Goal: Task Accomplishment & Management: Manage account settings

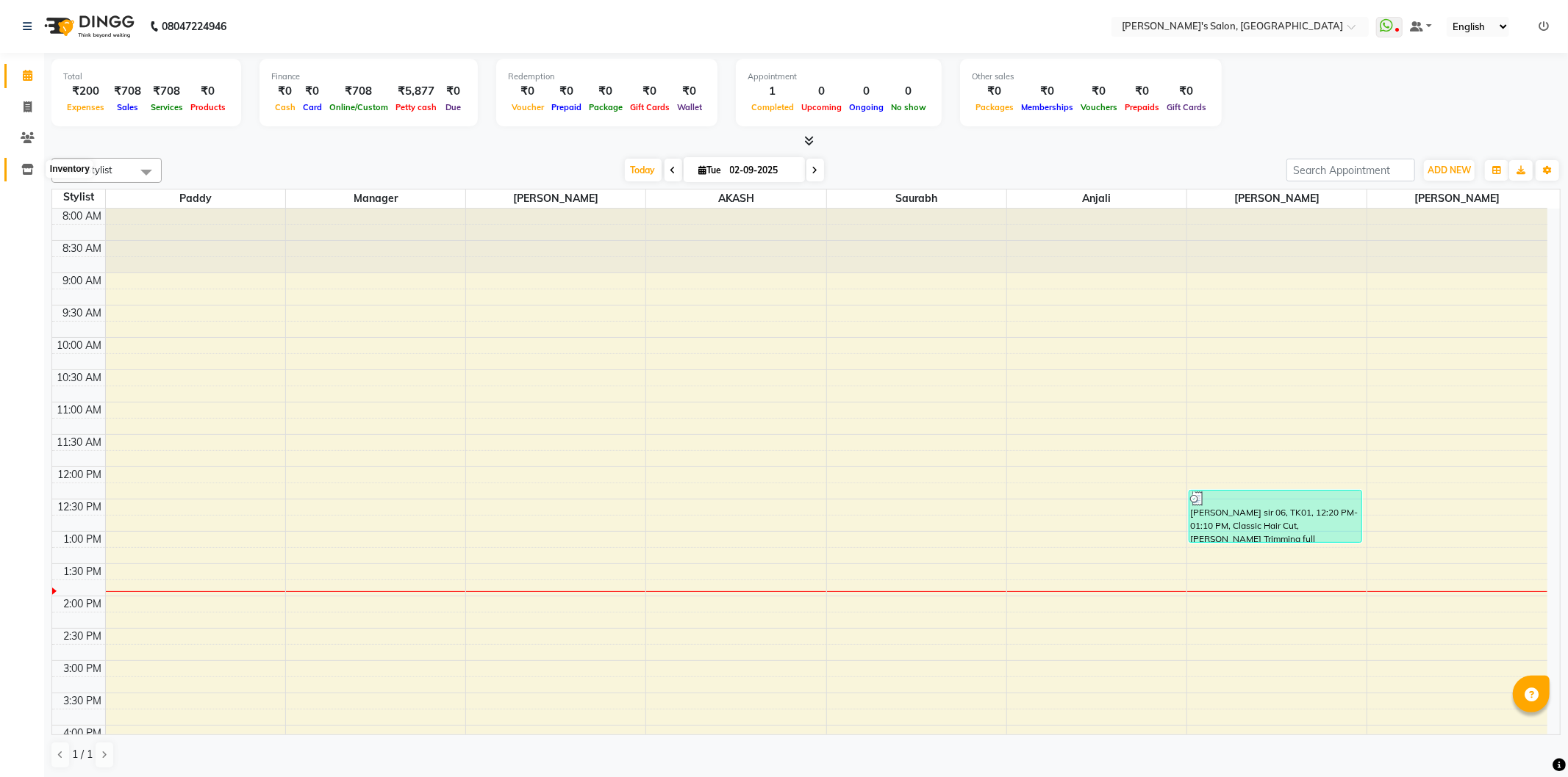
click at [26, 171] on icon at bounding box center [27, 169] width 12 height 11
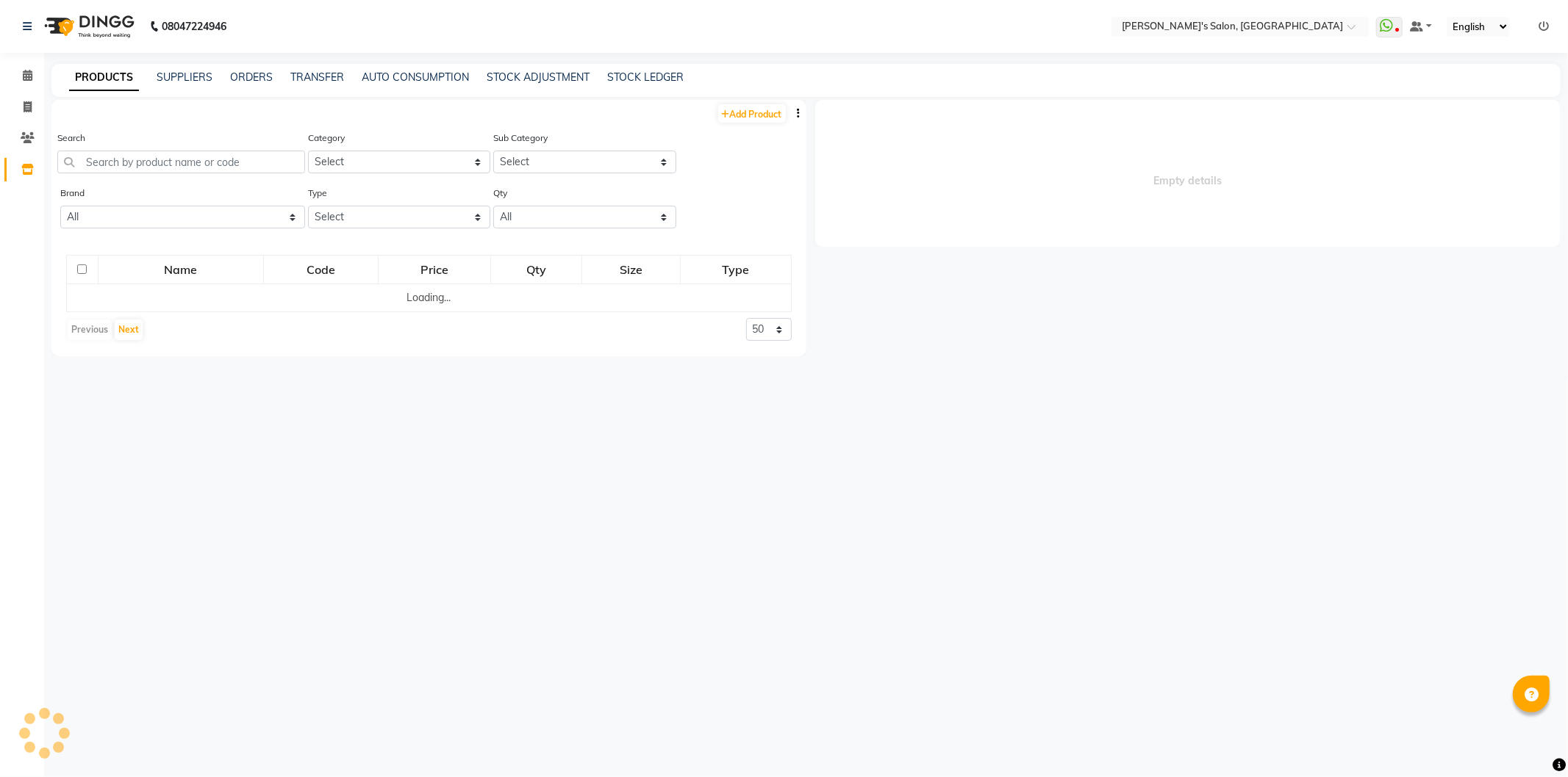
select select
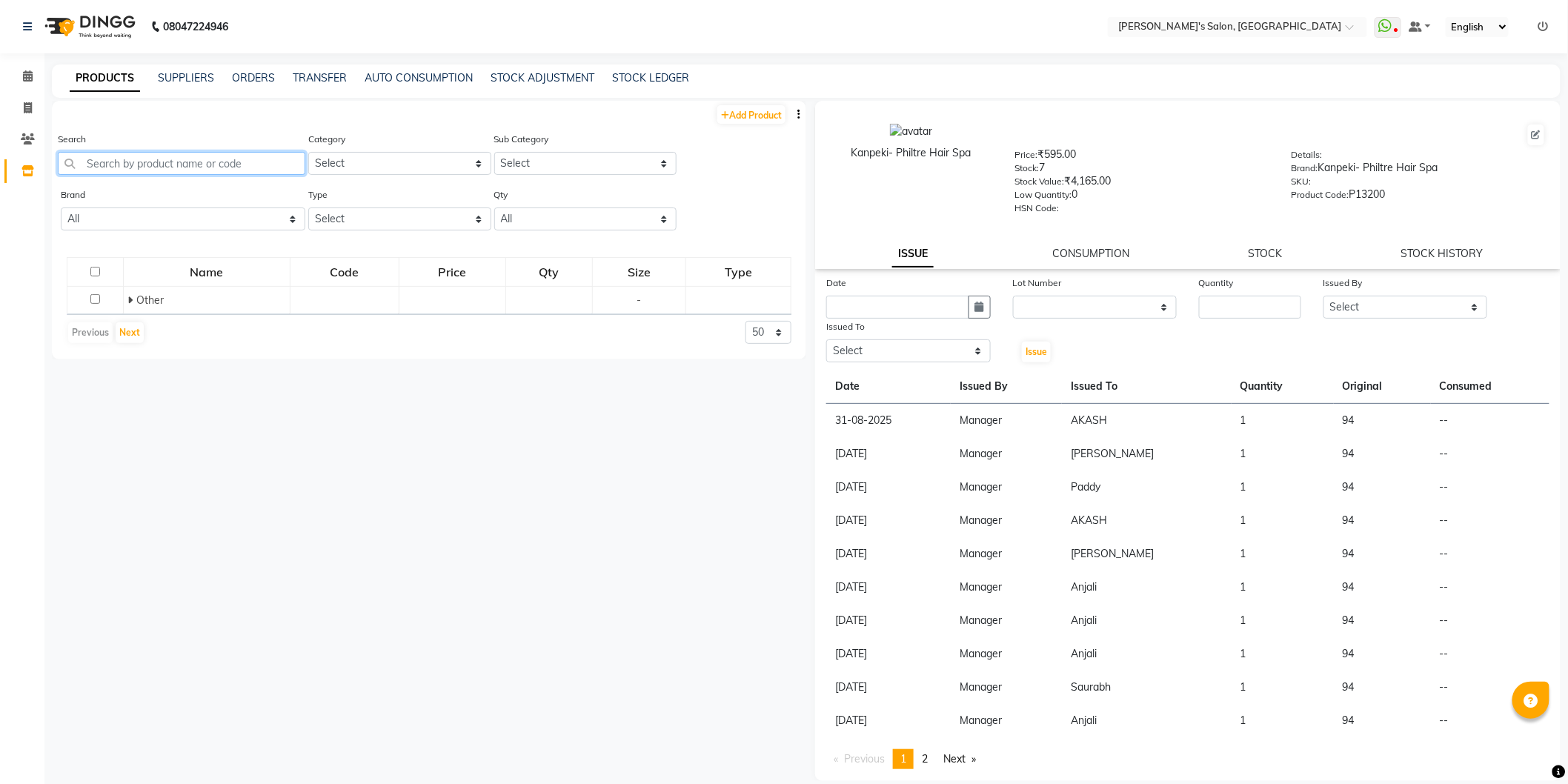
click at [180, 158] on input "text" at bounding box center [182, 163] width 248 height 23
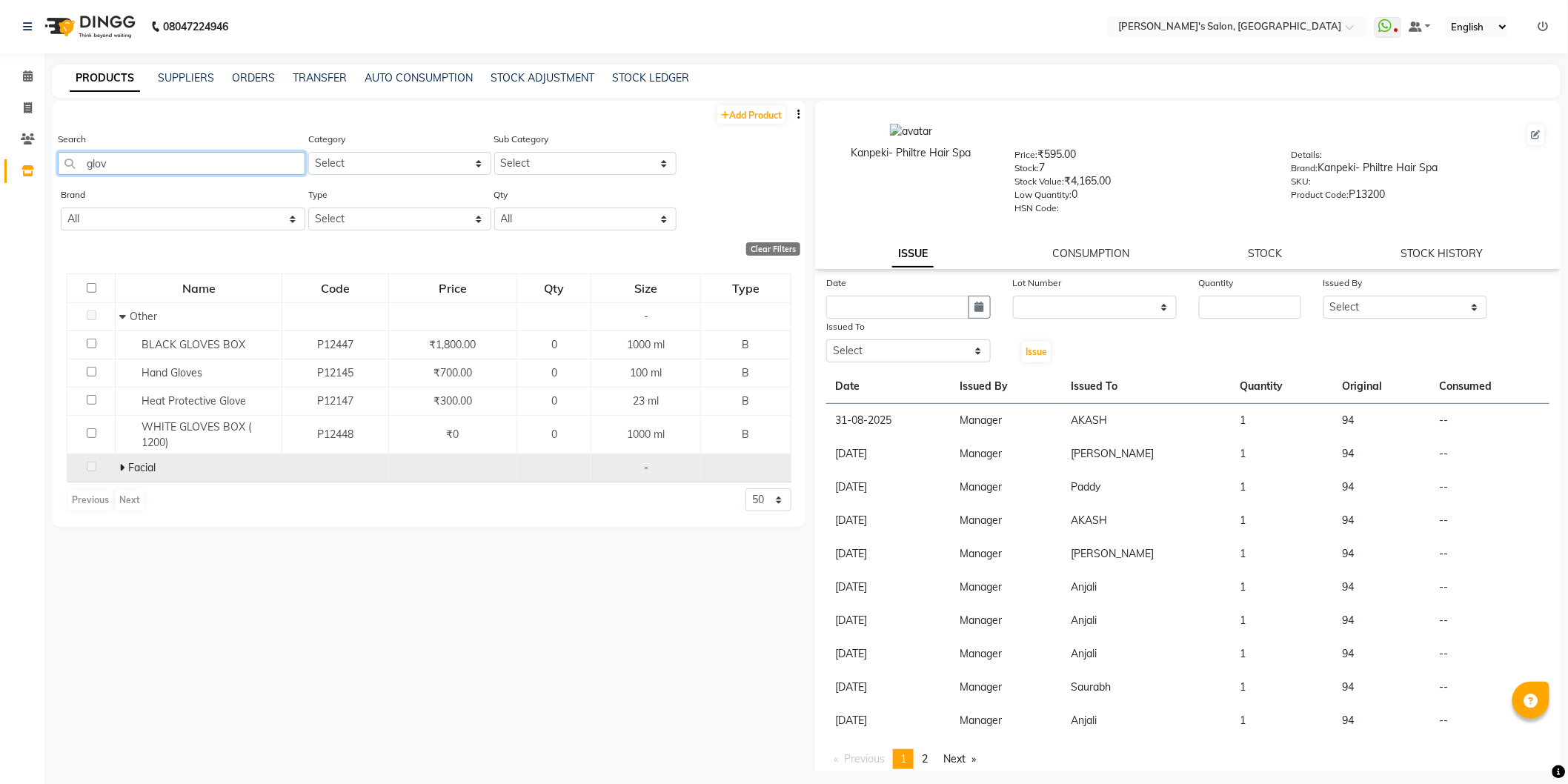
type input "glov"
click at [122, 468] on icon at bounding box center [122, 468] width 6 height 10
click at [517, 76] on link "STOCK ADJUSTMENT" at bounding box center [542, 78] width 104 height 13
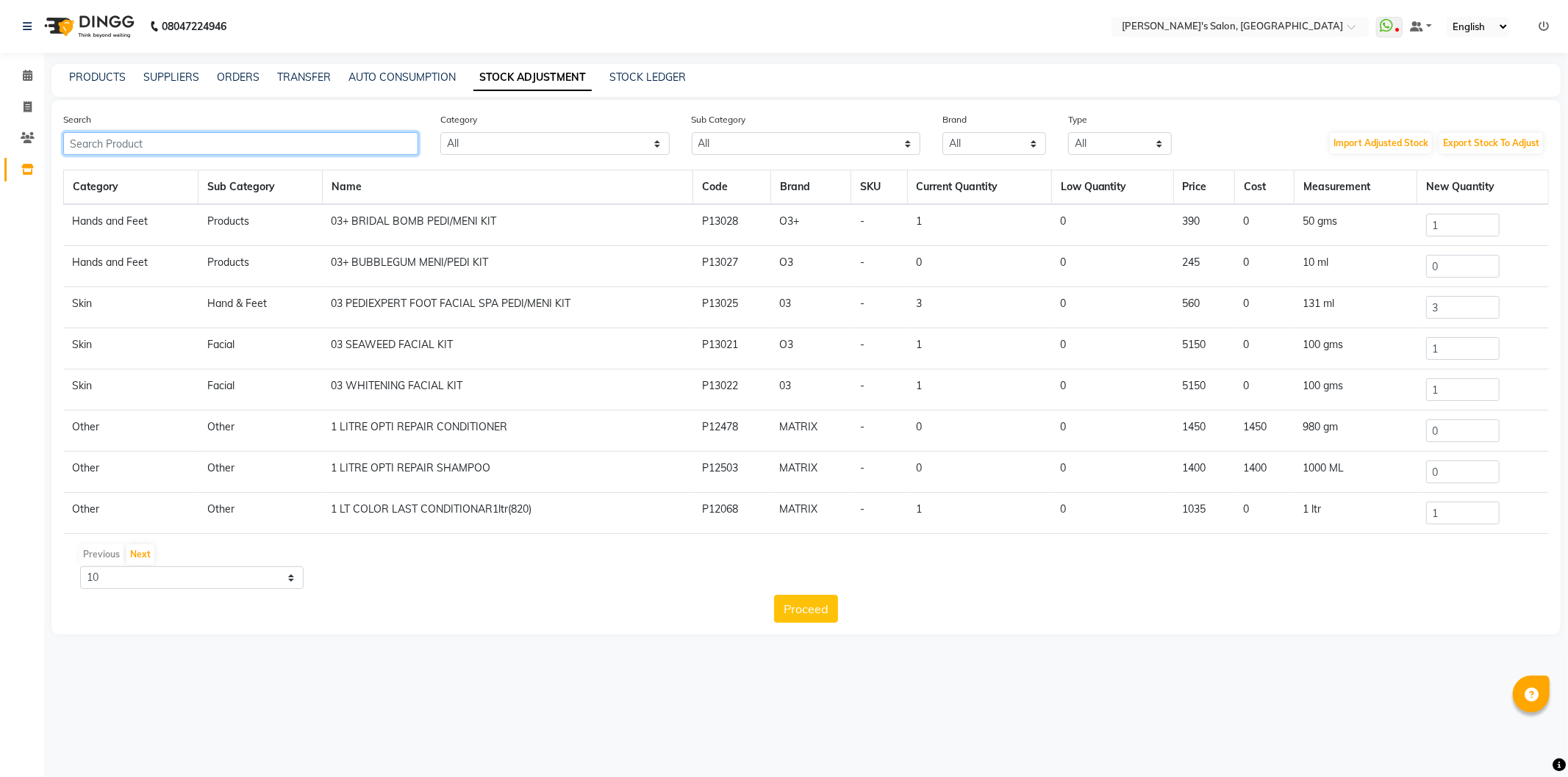
click at [233, 138] on input "text" at bounding box center [240, 143] width 355 height 22
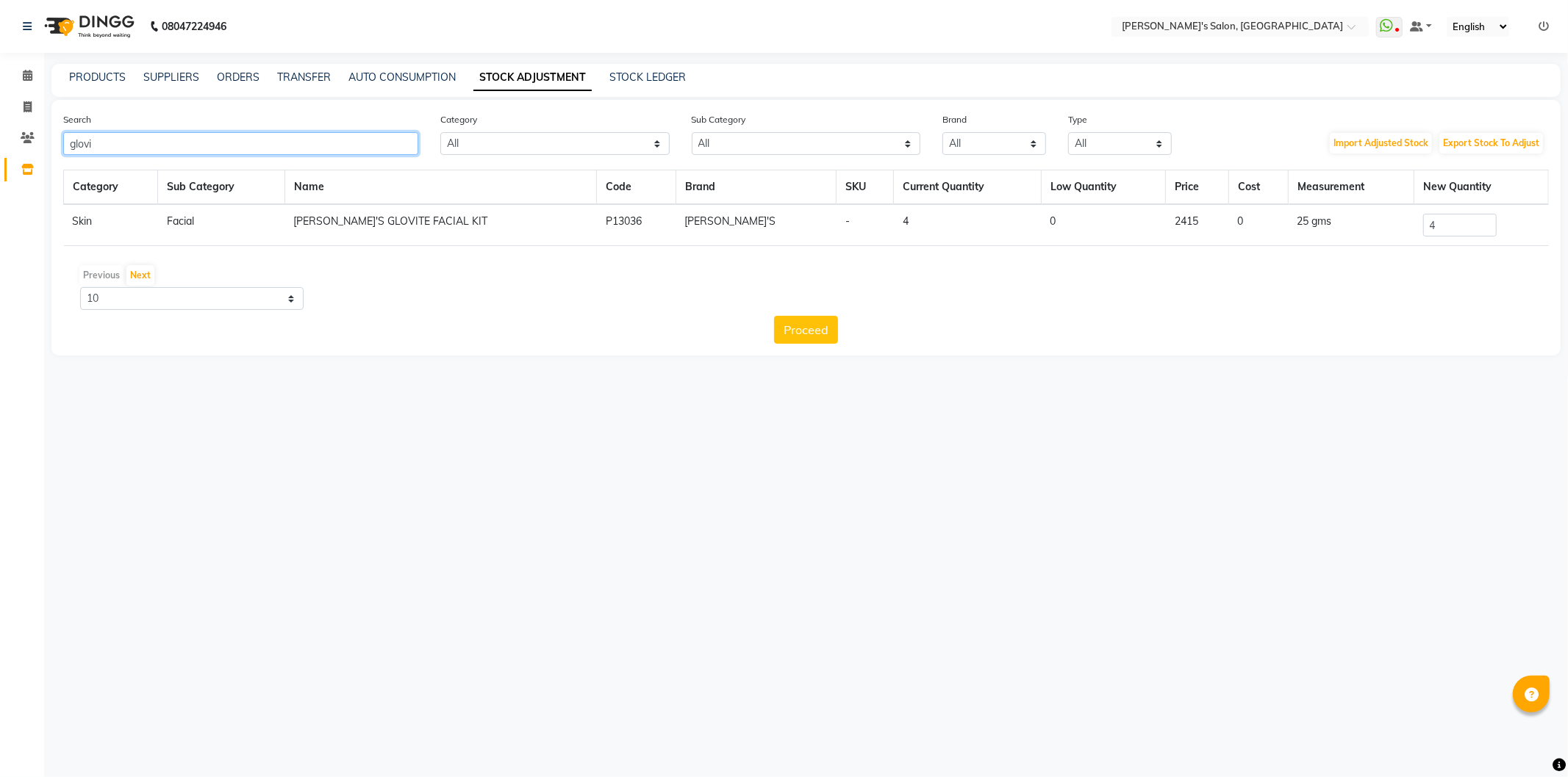
type input "glovi"
click at [1459, 225] on input "4" at bounding box center [1460, 225] width 74 height 22
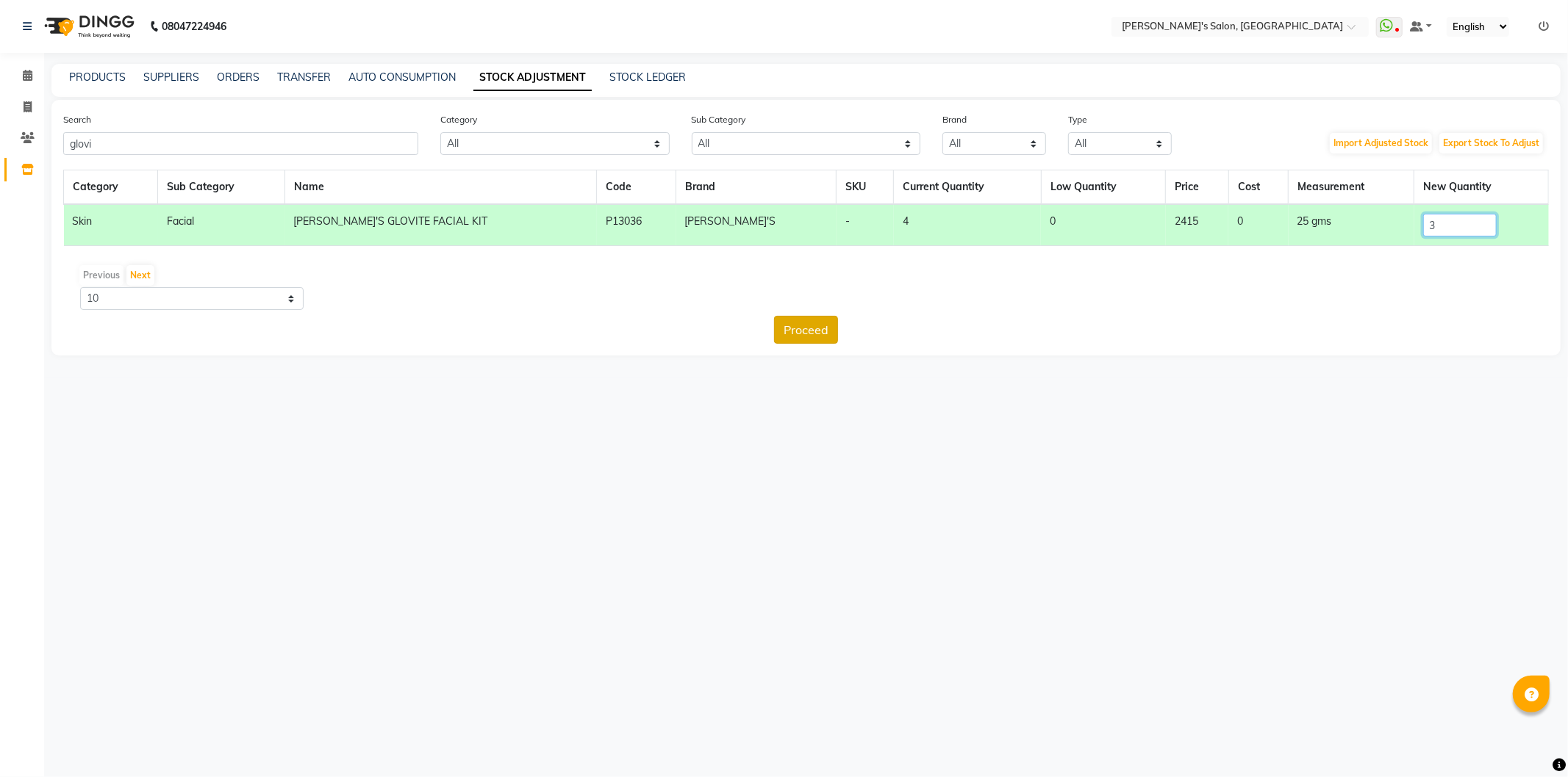
type input "3"
click at [789, 331] on button "Proceed" at bounding box center [805, 330] width 64 height 28
click at [828, 323] on button "Submit" at bounding box center [838, 330] width 58 height 28
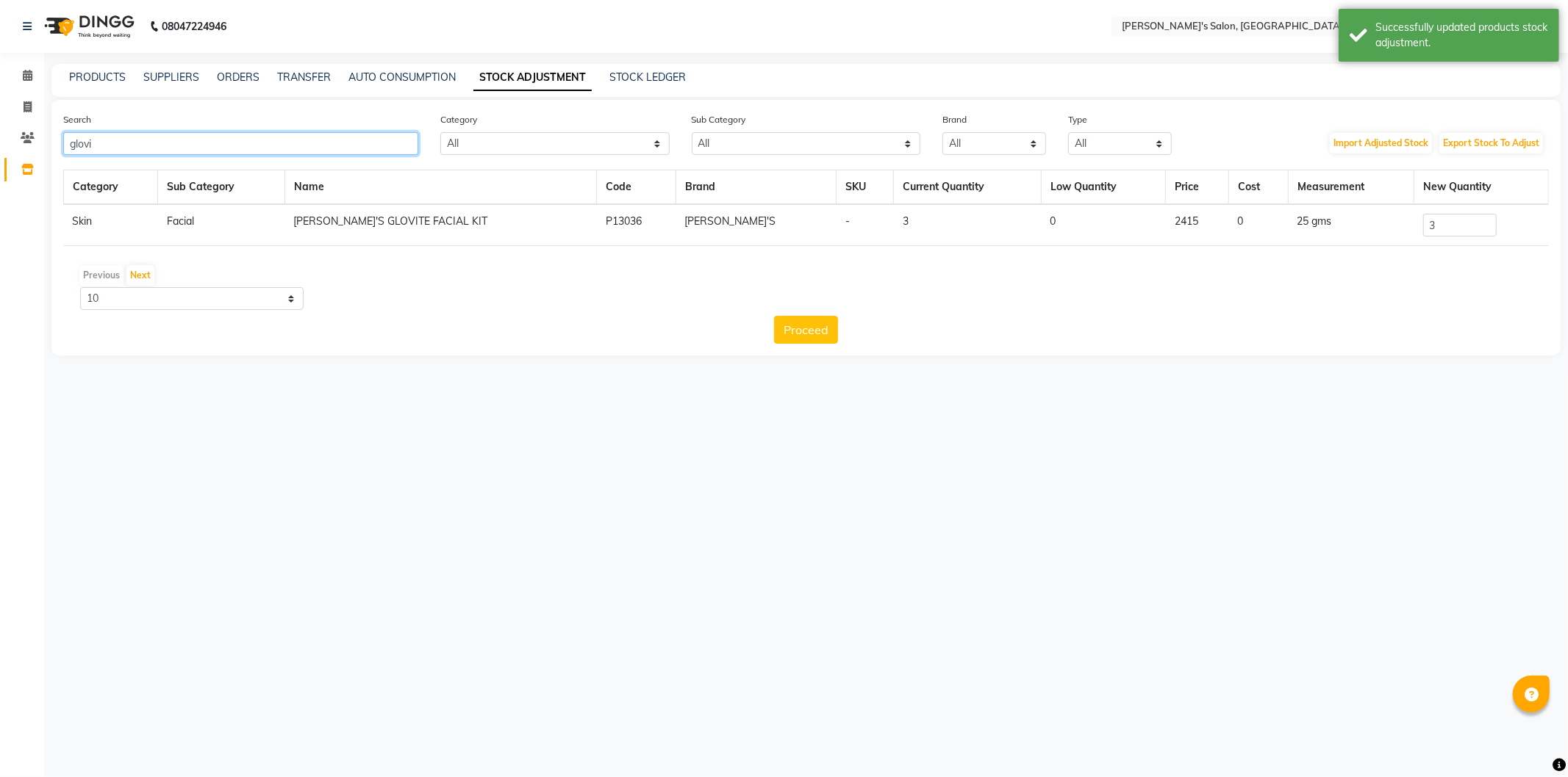
click at [115, 143] on input "glovi" at bounding box center [240, 143] width 355 height 22
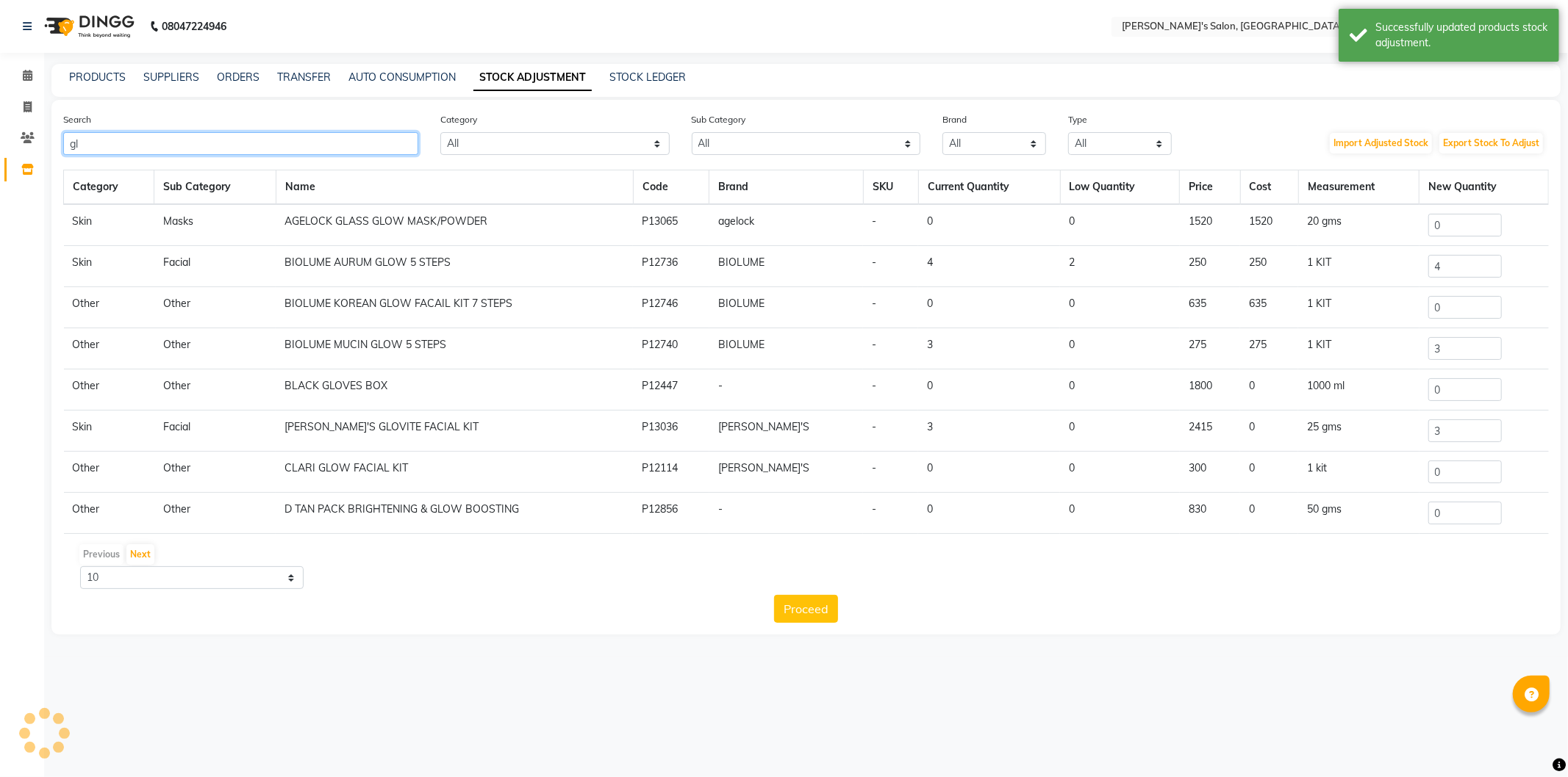
type input "g"
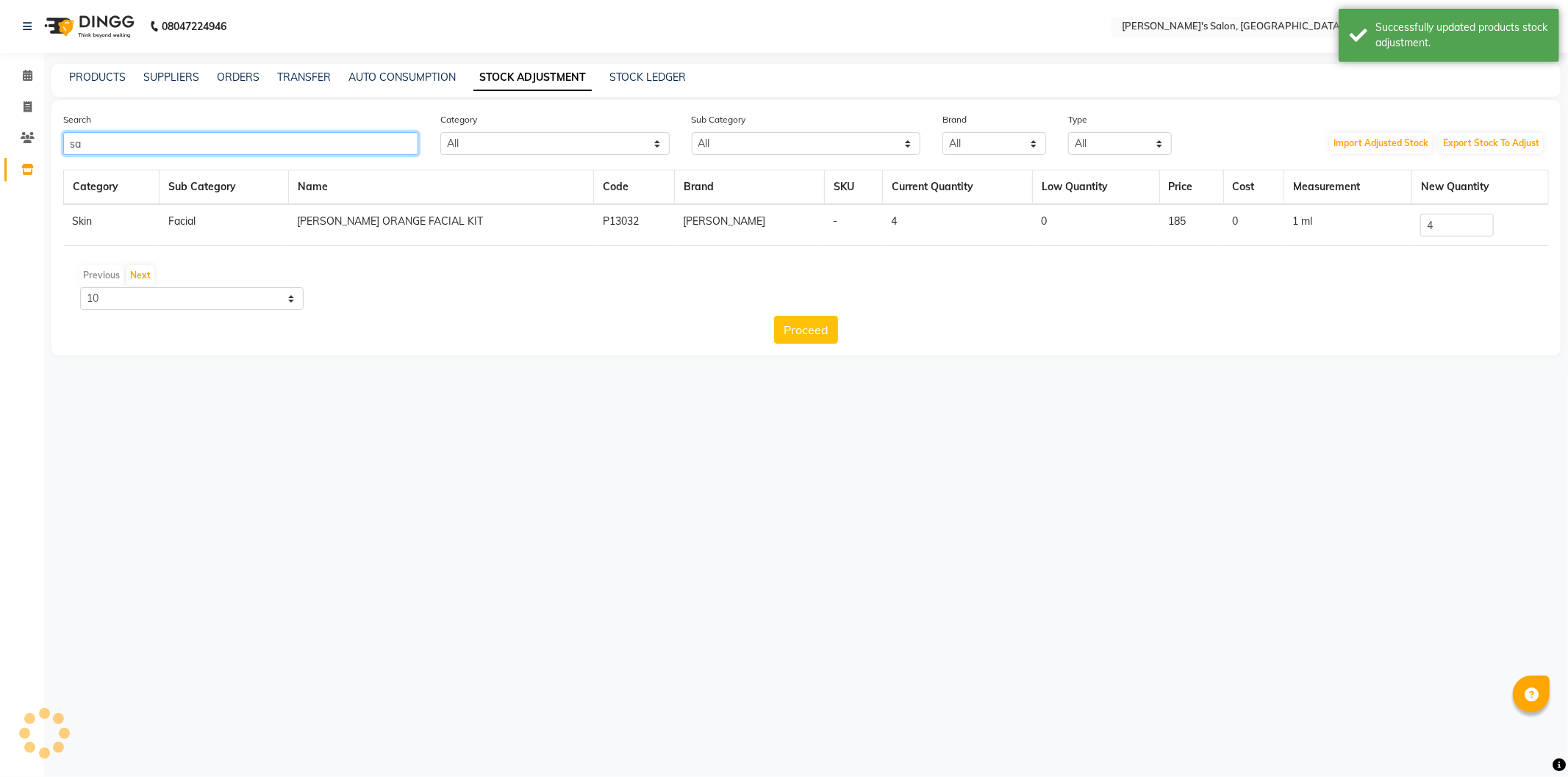
type input "s"
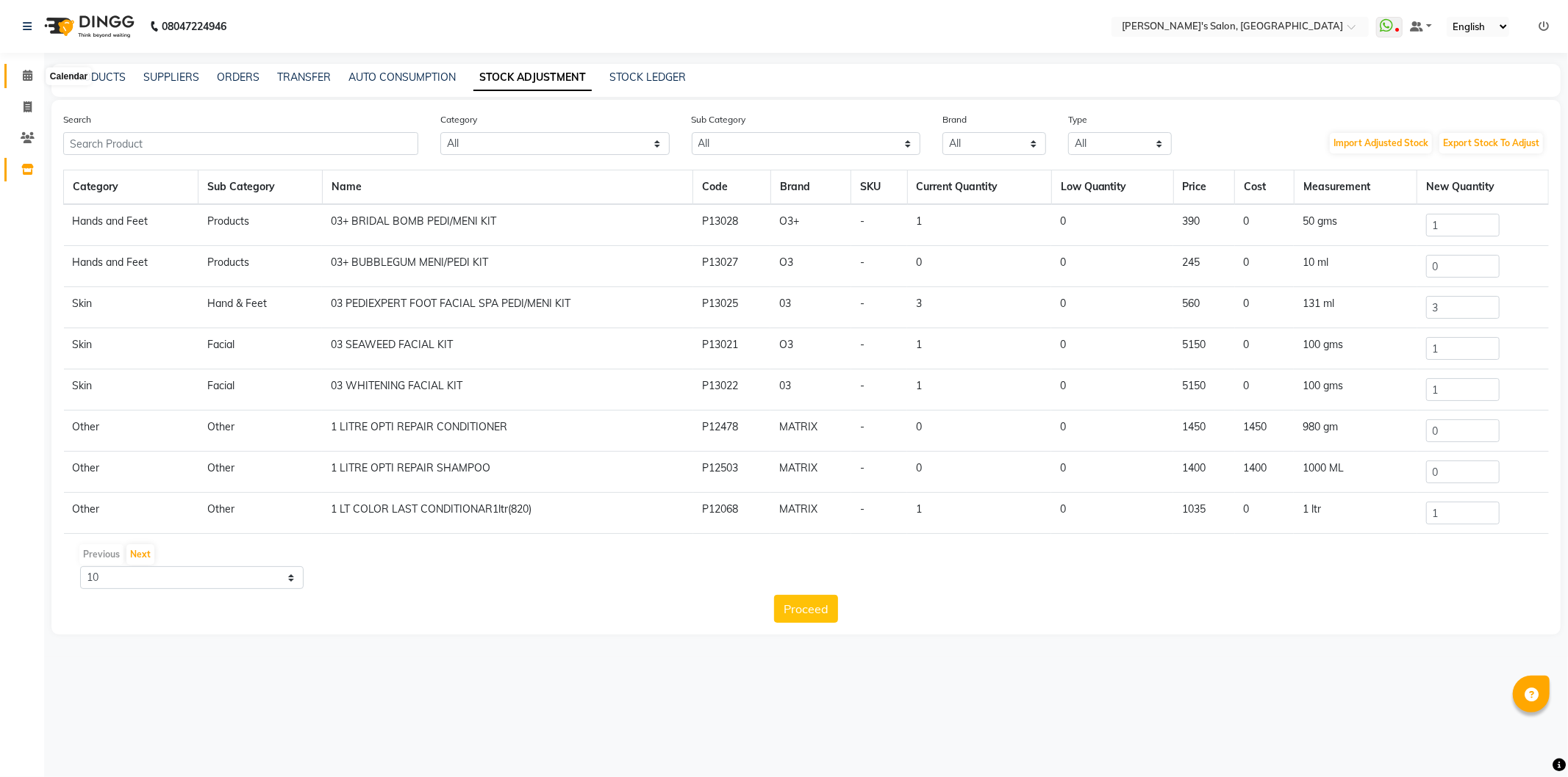
click at [20, 79] on span at bounding box center [28, 76] width 26 height 17
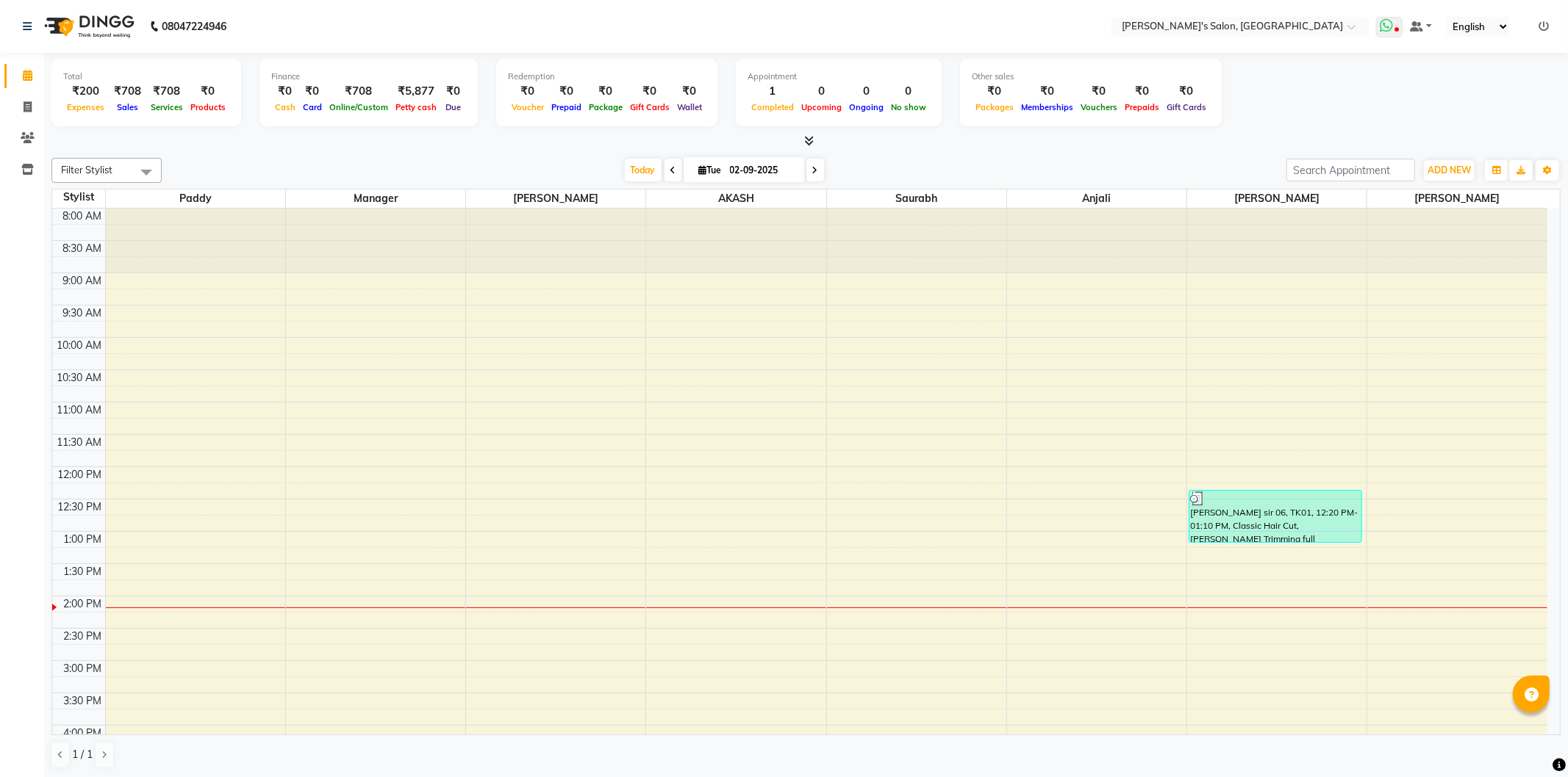
click at [1390, 30] on icon at bounding box center [1386, 26] width 13 height 15
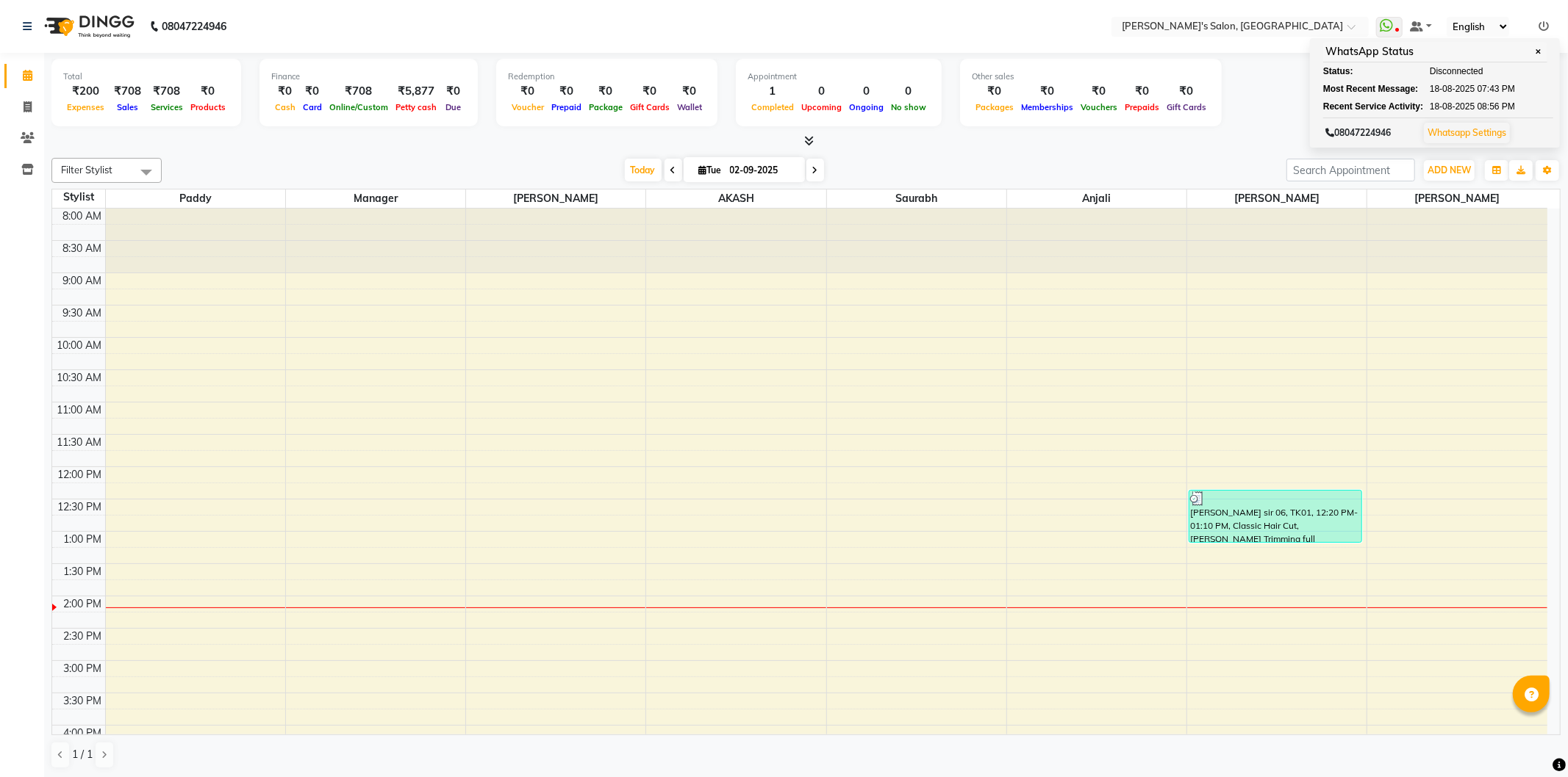
click at [1277, 109] on div "Total ₹200 Expenses ₹708 Sales ₹708 Services ₹0 Products Finance ₹0 Cash ₹0 Car…" at bounding box center [805, 94] width 1509 height 72
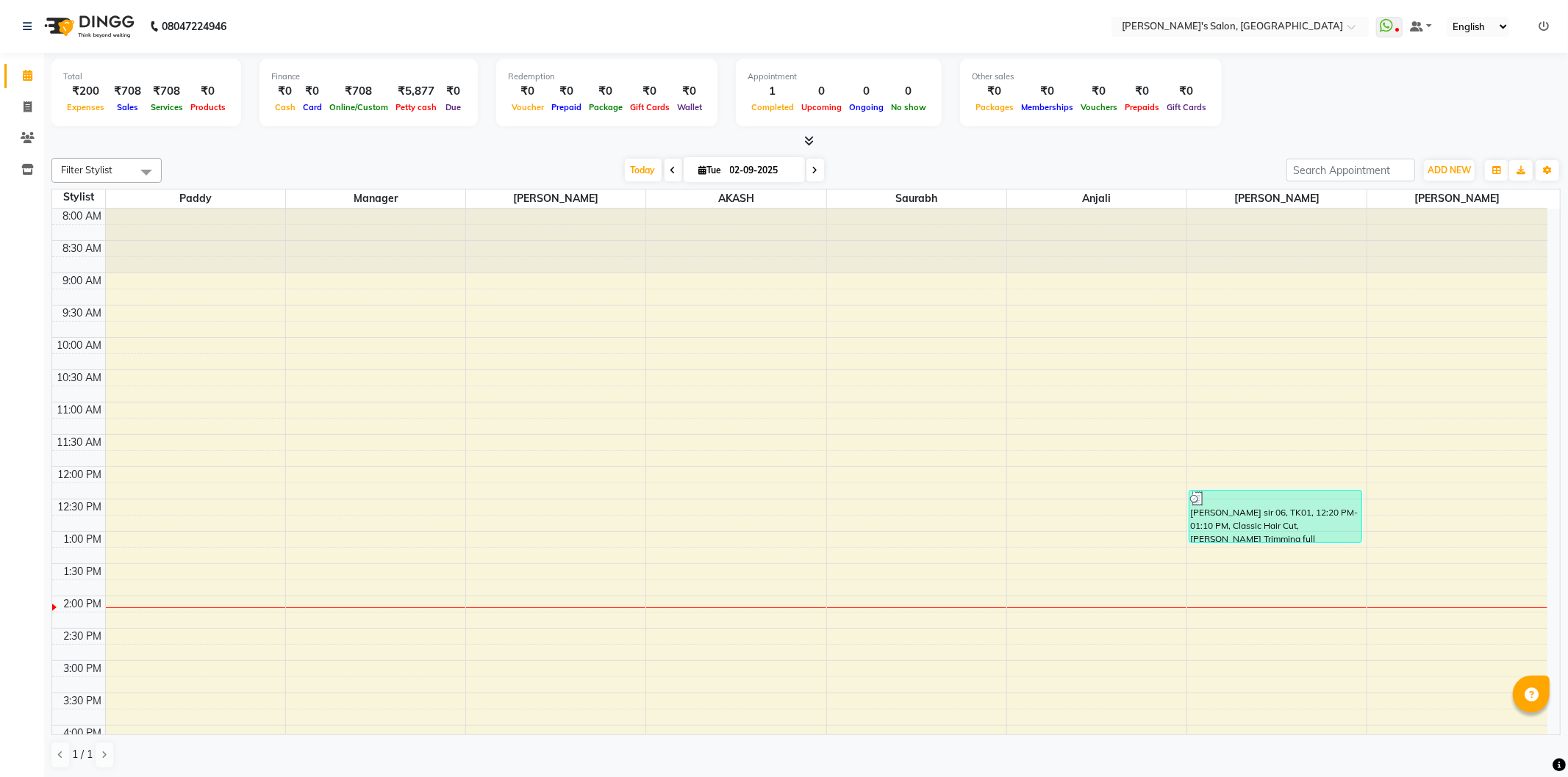
click at [1547, 23] on icon at bounding box center [1544, 26] width 10 height 10
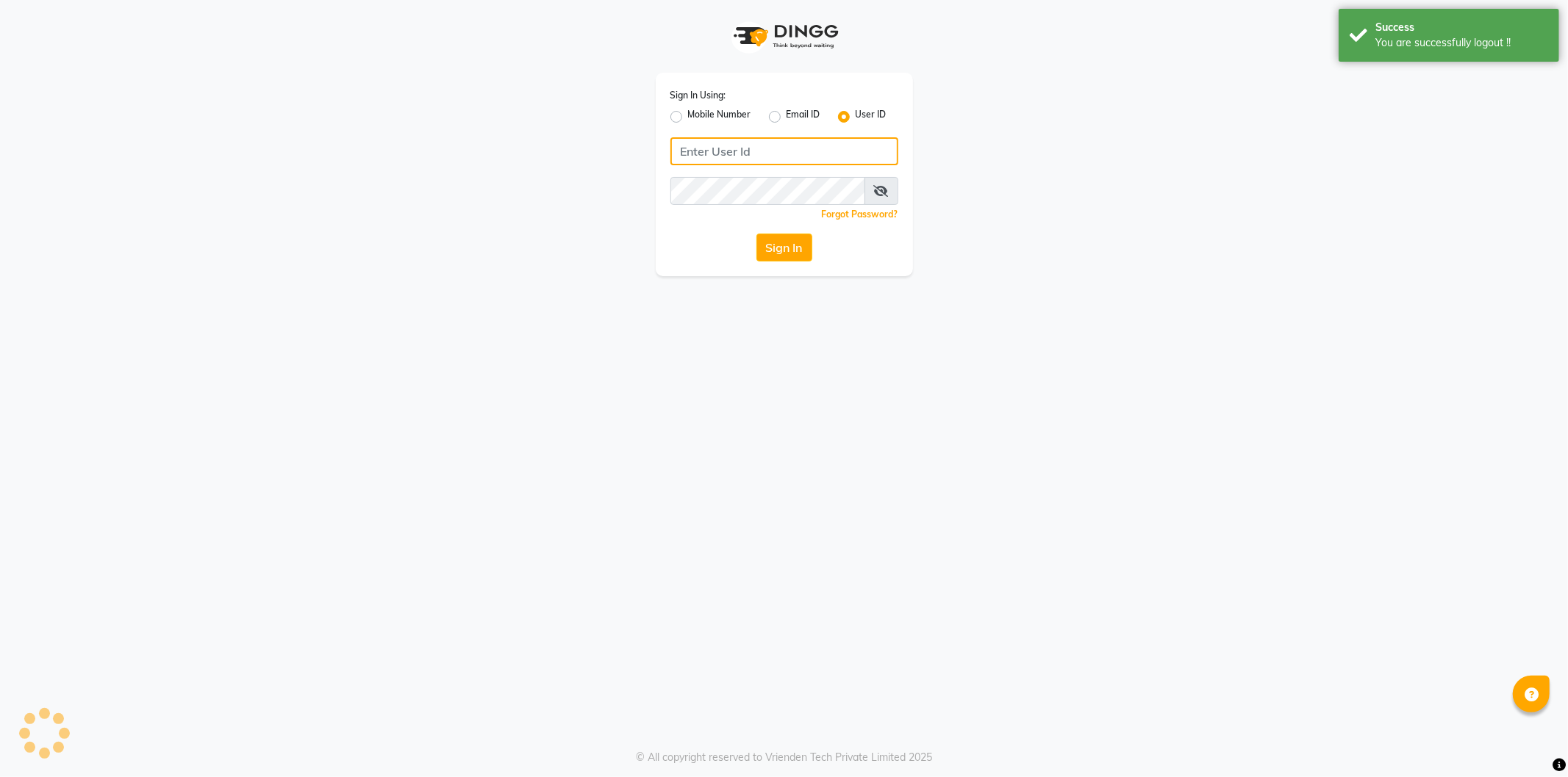
type input "8279543673"
click at [688, 116] on label "Mobile Number" at bounding box center [720, 116] width 63 height 18
click at [688, 116] on input "Mobile Number" at bounding box center [693, 113] width 9 height 9
radio input "true"
radio input "false"
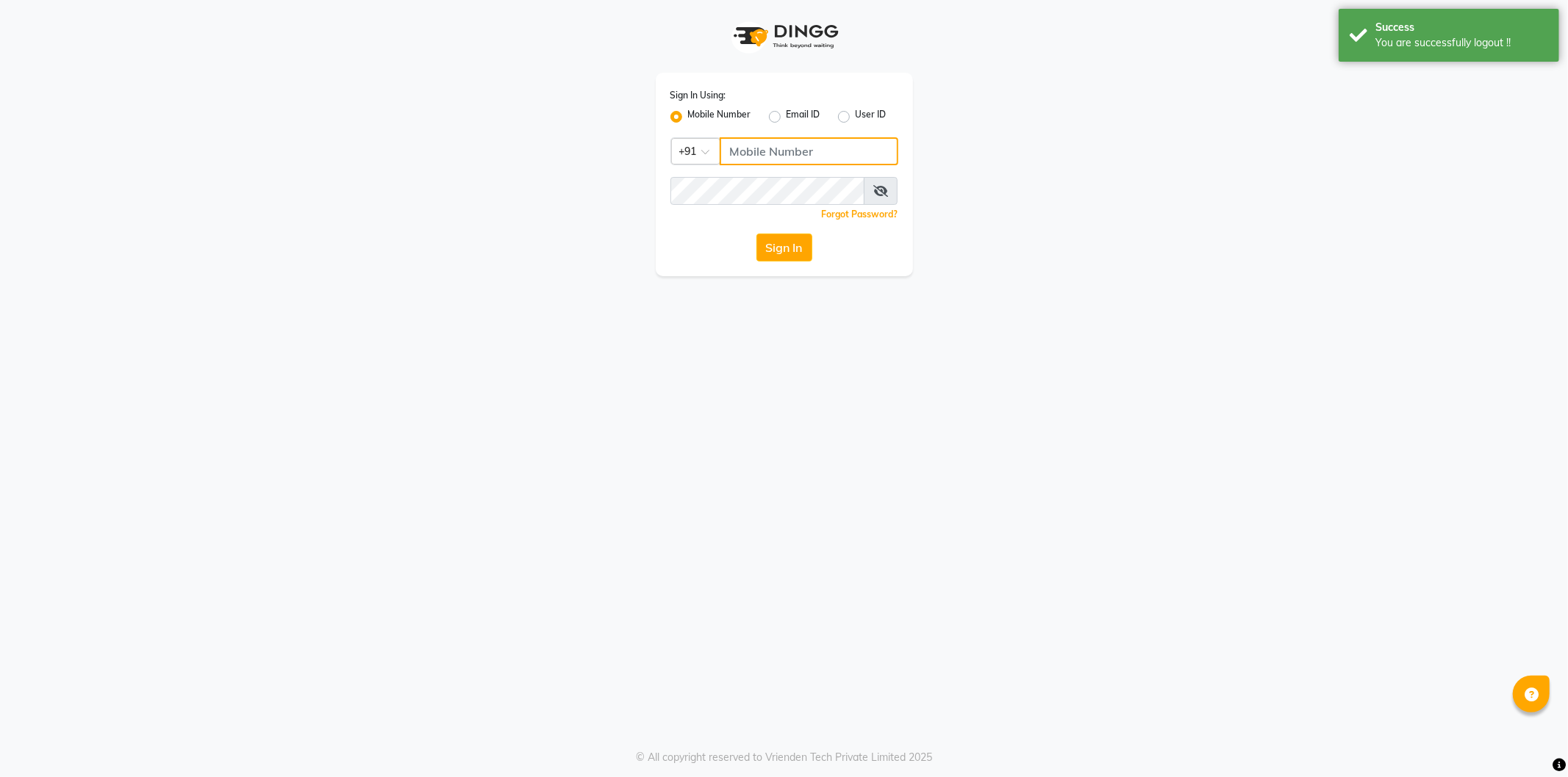
click at [776, 150] on input "Username" at bounding box center [809, 152] width 179 height 28
type input "8668419955"
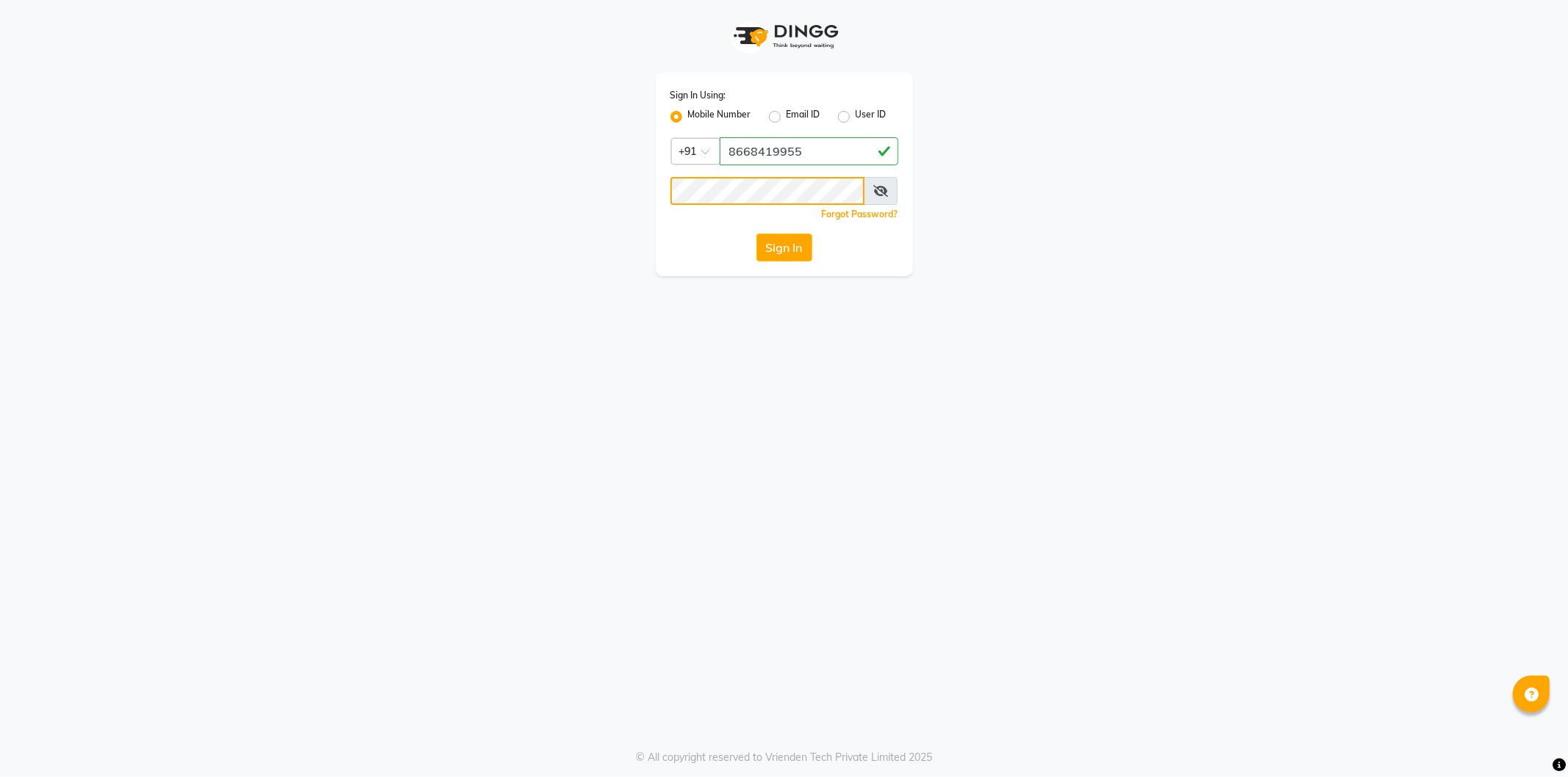
click at [757, 234] on button "Sign In" at bounding box center [785, 248] width 56 height 28
